Goal: Communication & Community: Participate in discussion

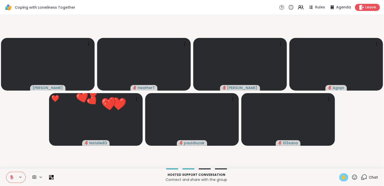
click at [341, 177] on span "✋" at bounding box center [343, 177] width 5 height 6
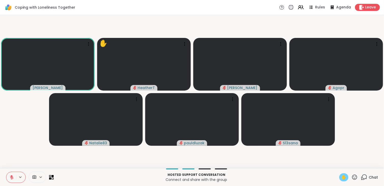
click at [12, 176] on icon at bounding box center [11, 177] width 5 height 5
click at [341, 178] on span "✋" at bounding box center [343, 177] width 5 height 6
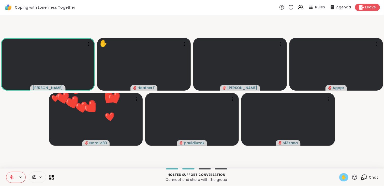
click at [341, 178] on span "✋" at bounding box center [343, 177] width 5 height 6
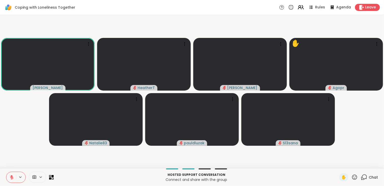
click at [299, 7] on icon at bounding box center [300, 7] width 2 height 2
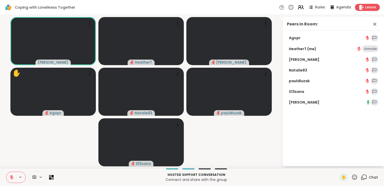
click at [299, 7] on icon at bounding box center [300, 7] width 2 height 2
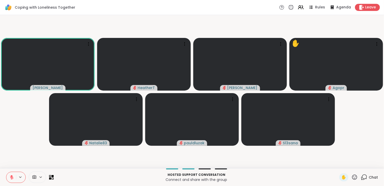
click at [361, 176] on icon at bounding box center [364, 177] width 6 height 6
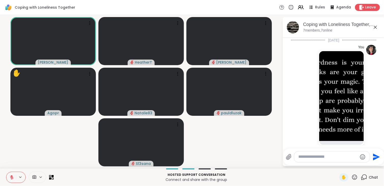
scroll to position [7, 0]
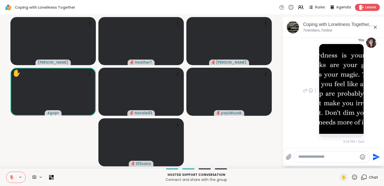
click at [337, 108] on img at bounding box center [341, 88] width 44 height 89
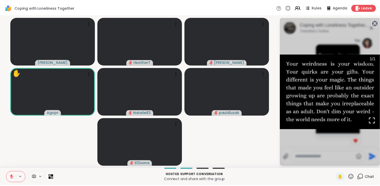
scroll to position [14, 0]
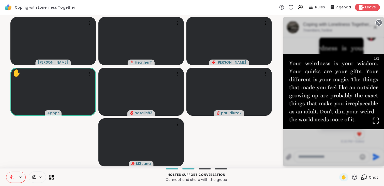
click at [377, 21] on circle at bounding box center [379, 23] width 6 height 6
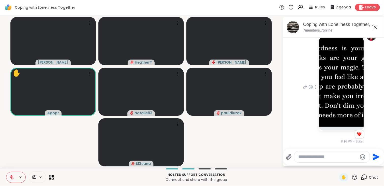
click at [362, 178] on icon at bounding box center [364, 177] width 6 height 6
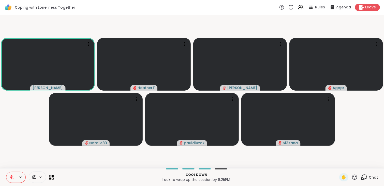
click at [12, 179] on icon at bounding box center [12, 177] width 4 height 4
click at [12, 179] on icon at bounding box center [11, 177] width 5 height 5
click at [12, 179] on icon at bounding box center [12, 177] width 4 height 4
click at [12, 176] on icon at bounding box center [11, 177] width 3 height 4
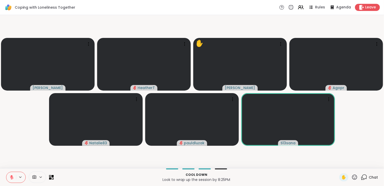
click at [11, 174] on button at bounding box center [11, 177] width 10 height 11
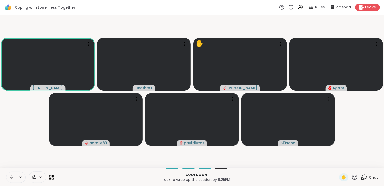
click at [10, 176] on icon at bounding box center [11, 177] width 5 height 5
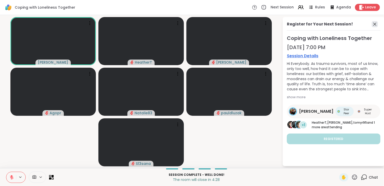
click at [374, 26] on icon at bounding box center [375, 24] width 6 height 6
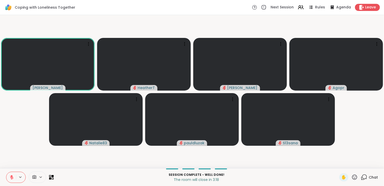
click at [5, 121] on video-player-container "[PERSON_NAME] [PERSON_NAME] Agopr Natalie83 pauldluzak S13sana" at bounding box center [192, 91] width 378 height 149
click at [12, 176] on icon at bounding box center [12, 176] width 2 height 2
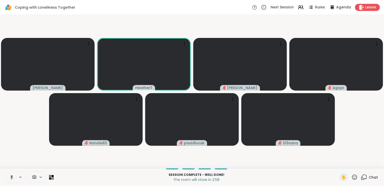
click at [12, 176] on icon at bounding box center [11, 177] width 3 height 4
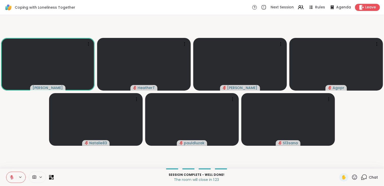
click at [12, 176] on icon at bounding box center [12, 176] width 2 height 2
click at [12, 176] on icon at bounding box center [11, 176] width 1 height 2
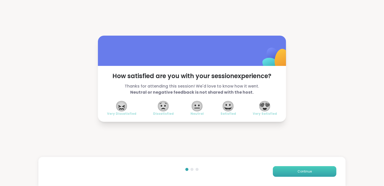
click at [302, 173] on span "Continue" at bounding box center [304, 171] width 14 height 5
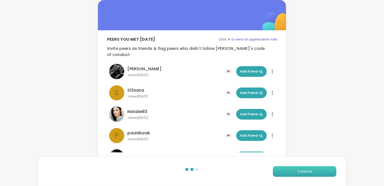
click at [302, 173] on span "Continue" at bounding box center [304, 171] width 14 height 5
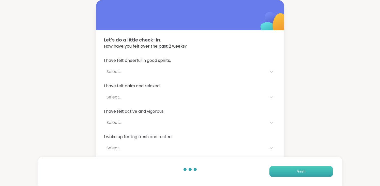
click at [302, 173] on span "Finish" at bounding box center [301, 171] width 9 height 5
